Goal: Check status: Check status

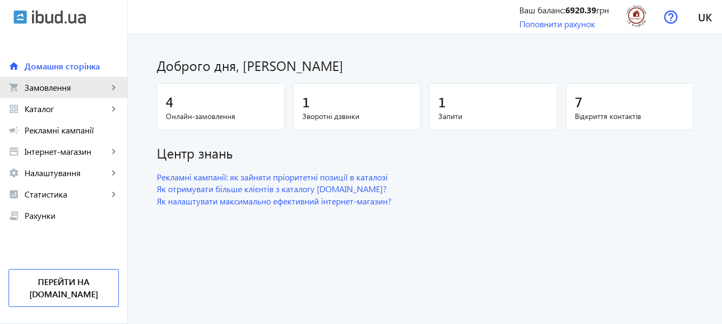
click at [68, 88] on span "Замовлення" at bounding box center [67, 87] width 84 height 11
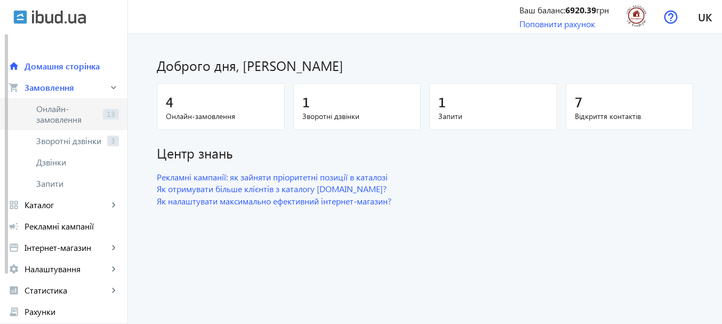
click at [64, 112] on span "Онлайн-замовлення" at bounding box center [67, 113] width 62 height 21
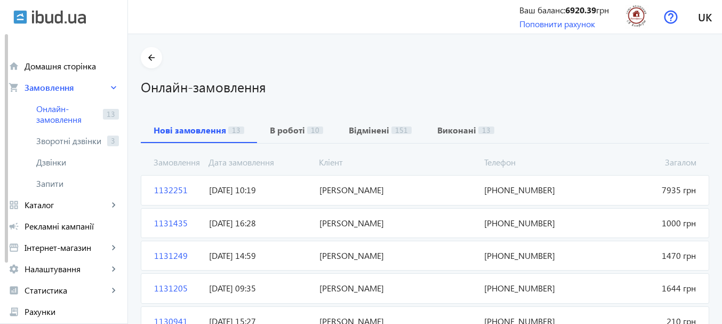
click at [250, 190] on span "[DATE] 10:19" at bounding box center [260, 190] width 110 height 12
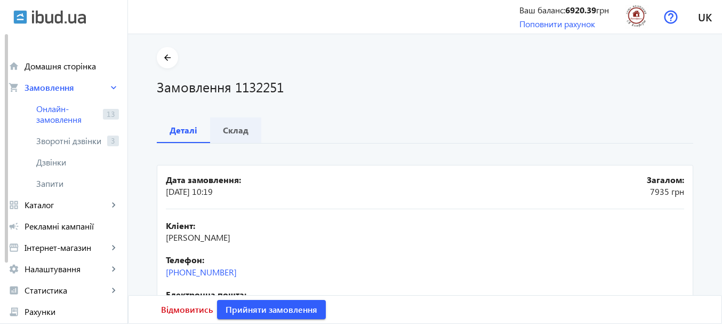
click at [230, 133] on b "Склад" at bounding box center [236, 130] width 26 height 9
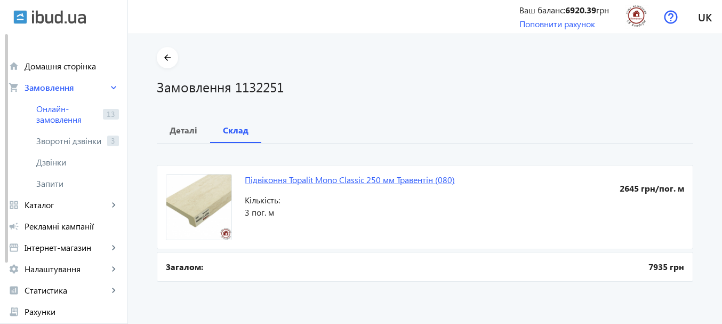
click at [323, 183] on link "Підвіконня Topalit Mono Classic 250 мм Травентін (080)" at bounding box center [350, 179] width 210 height 11
